Goal: Information Seeking & Learning: Learn about a topic

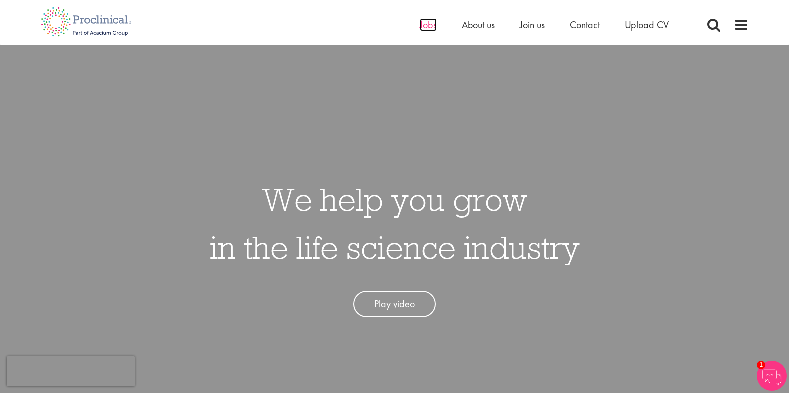
click at [426, 26] on span "Jobs" at bounding box center [428, 24] width 17 height 13
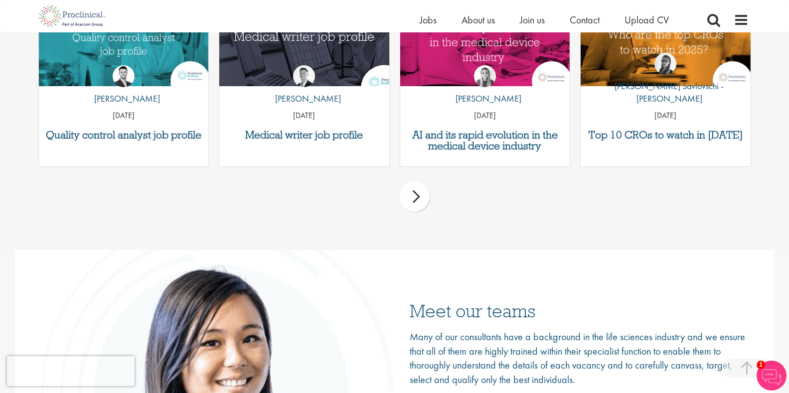
scroll to position [1346, 0]
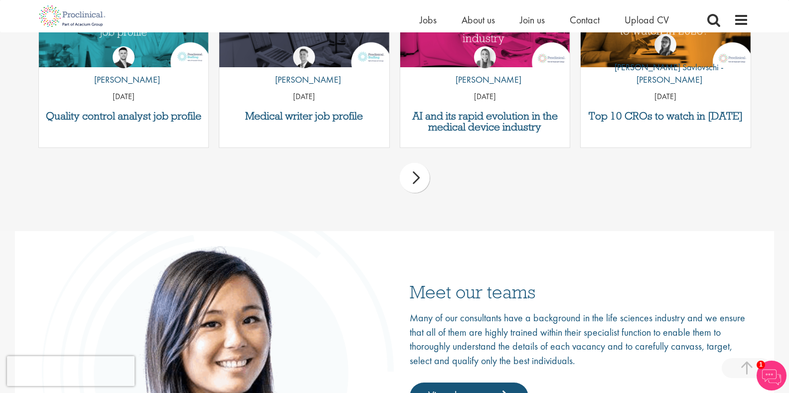
click at [314, 109] on div "Medical writer job profile by George Watson 01 Jul 25" at bounding box center [304, 63] width 171 height 169
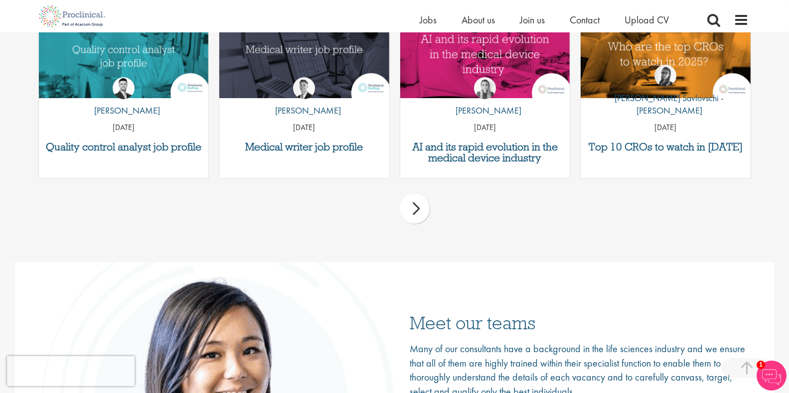
scroll to position [1296, 0]
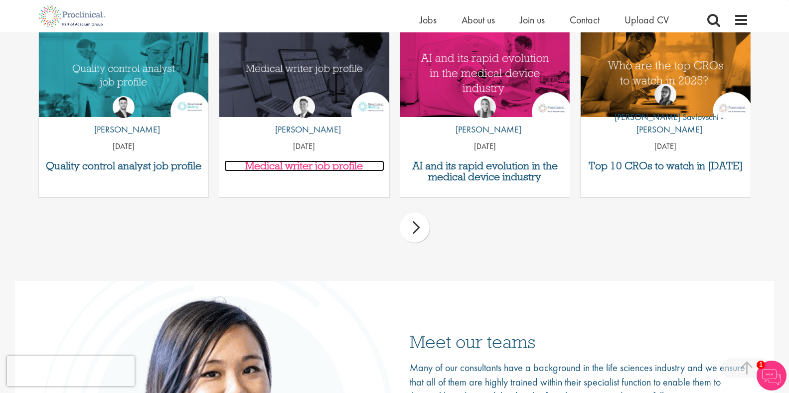
click at [309, 162] on h3 "Medical writer job profile" at bounding box center [304, 165] width 160 height 11
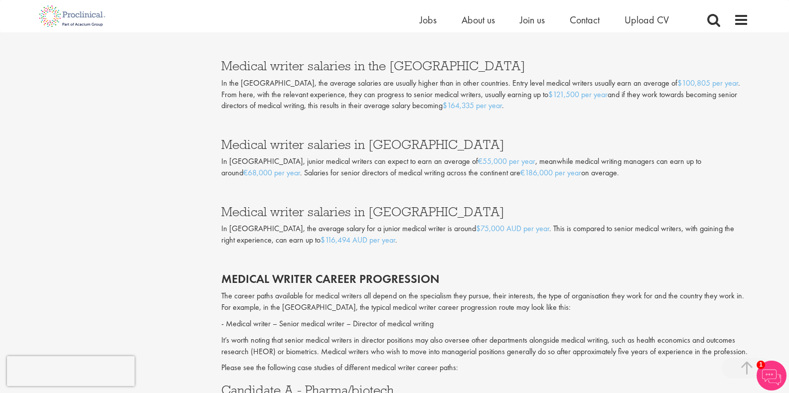
scroll to position [1445, 0]
